Goal: Browse casually

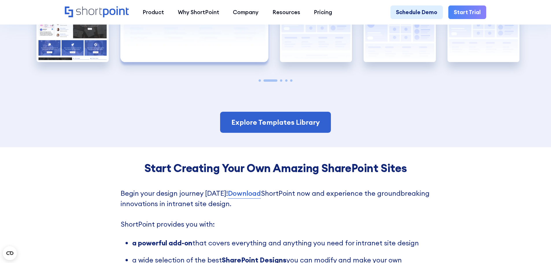
scroll to position [1372, 0]
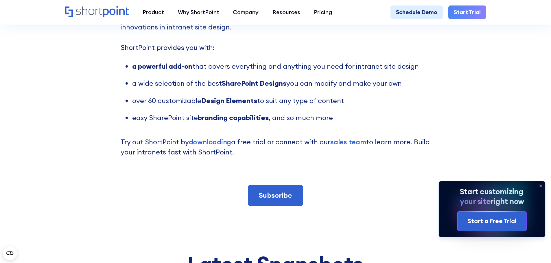
scroll to position [1512, 0]
click at [542, 185] on icon at bounding box center [540, 186] width 9 height 9
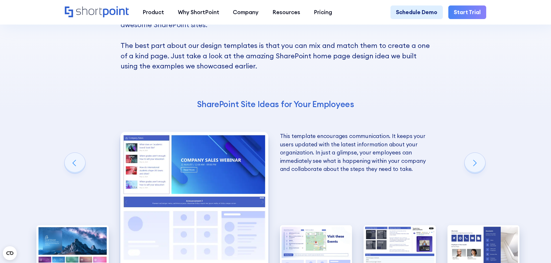
scroll to position [1165, 0]
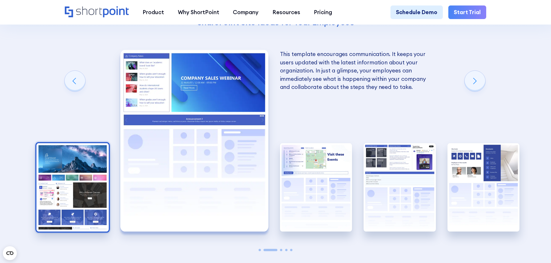
click at [81, 203] on img "1 / 5" at bounding box center [72, 187] width 72 height 89
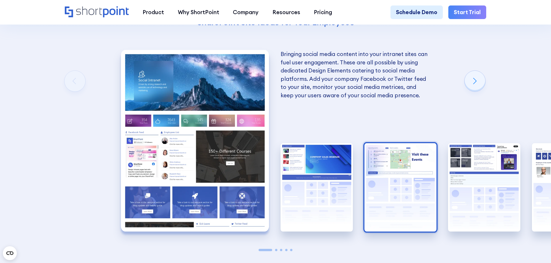
click at [410, 190] on img "3 / 5" at bounding box center [400, 187] width 72 height 89
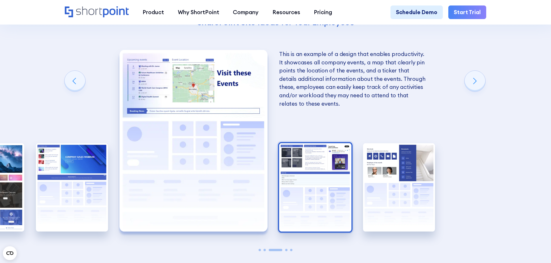
click at [314, 186] on img "4 / 5" at bounding box center [315, 187] width 72 height 89
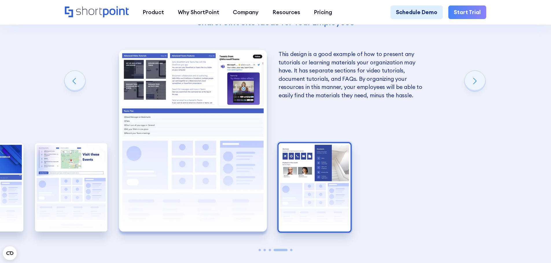
click at [304, 184] on img "5 / 5" at bounding box center [314, 187] width 72 height 89
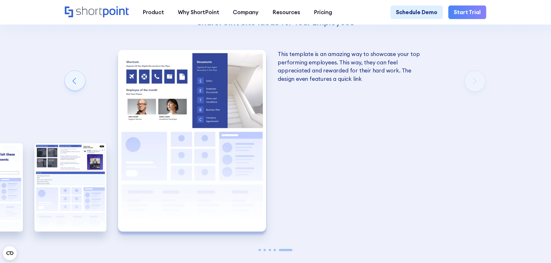
scroll to position [1020, 0]
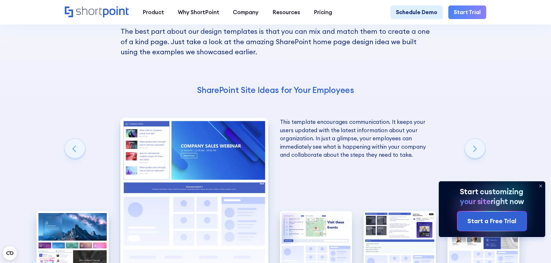
scroll to position [1097, 0]
